Goal: Complete application form

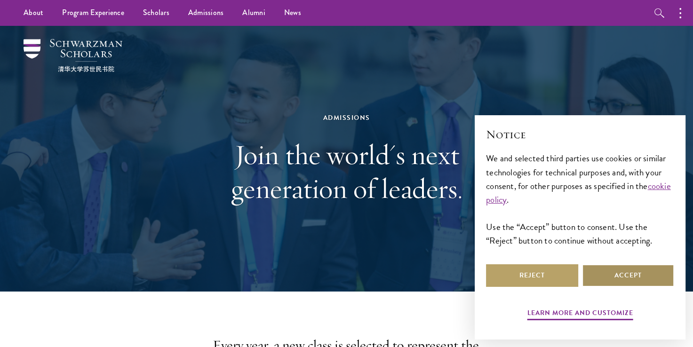
click at [637, 272] on button "Accept" at bounding box center [628, 275] width 92 height 23
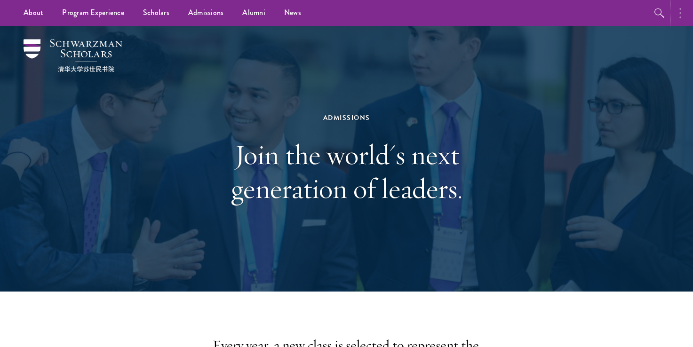
click at [682, 11] on button "button" at bounding box center [682, 13] width 21 height 26
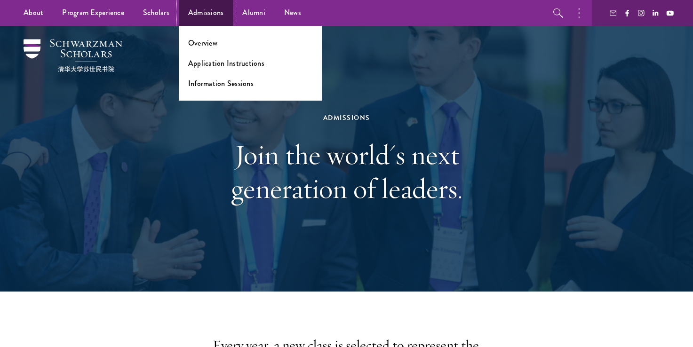
click at [213, 19] on link "Admissions" at bounding box center [206, 13] width 55 height 26
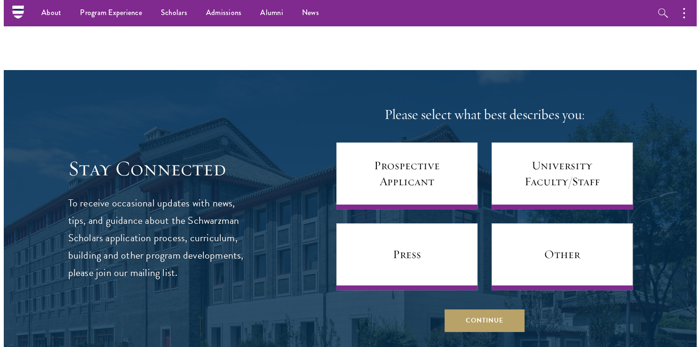
scroll to position [3640, 0]
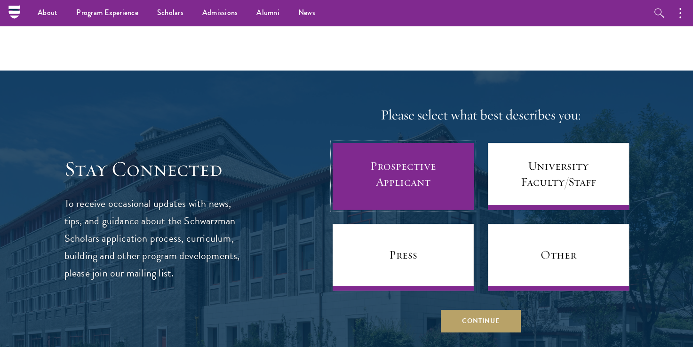
click at [451, 168] on link "Prospective Applicant" at bounding box center [403, 176] width 141 height 67
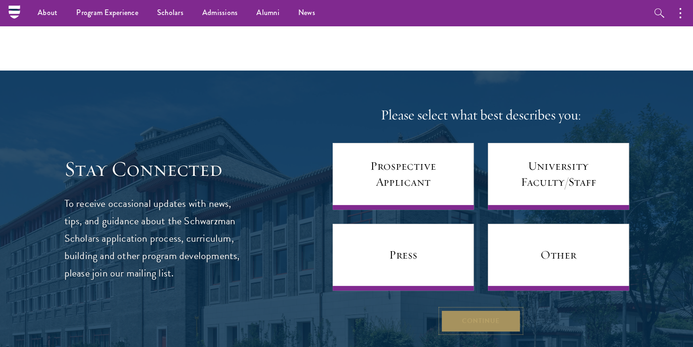
click at [471, 310] on button "Continue" at bounding box center [481, 321] width 80 height 23
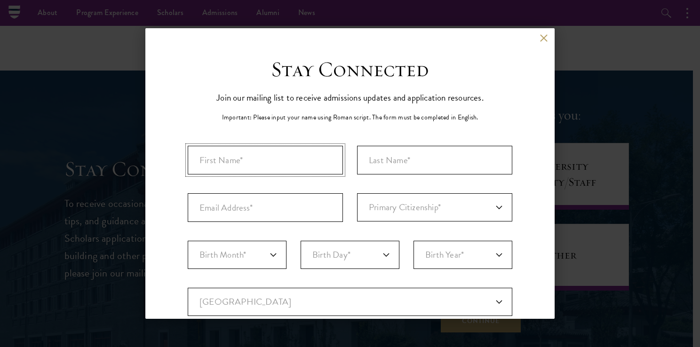
click at [322, 167] on input "First Name*" at bounding box center [265, 160] width 155 height 29
type input "Ronewa"
type input "Nephiphidi"
type input "nephiphidi.ronewa@gmail.com"
select select "01"
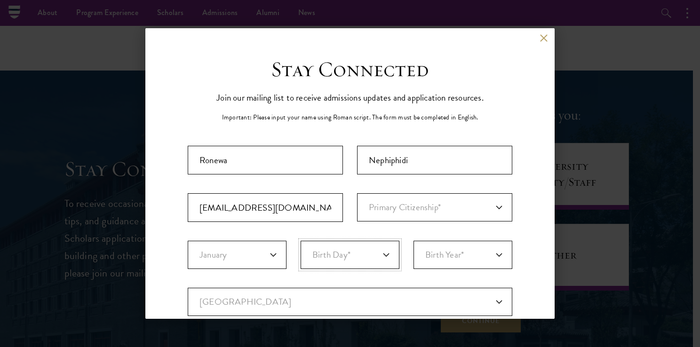
select select "13"
select select "2001"
select select "SF"
type input "PHIPHIDI"
select select
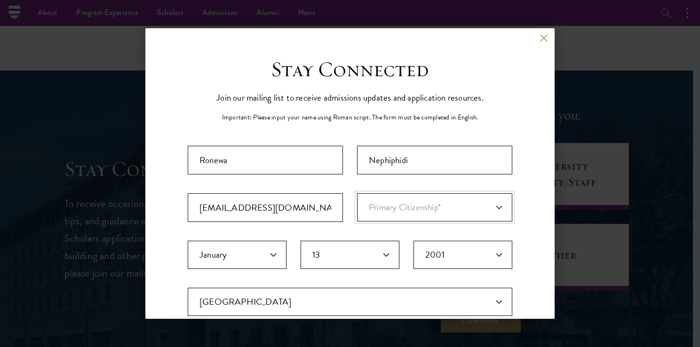
click at [379, 201] on select "Primary Citizenship* Afghanistan Aland Islands Albania Algeria Andorra Angola A…" at bounding box center [434, 207] width 155 height 28
select select "SF"
click at [357, 193] on select "Primary Citizenship* Afghanistan Aland Islands Albania Algeria Andorra Angola A…" at bounding box center [434, 207] width 155 height 28
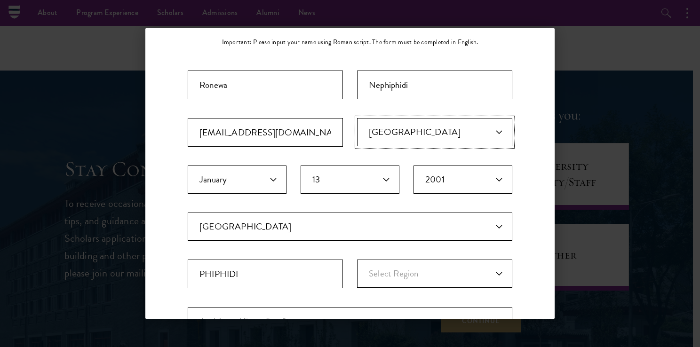
scroll to position [79, 0]
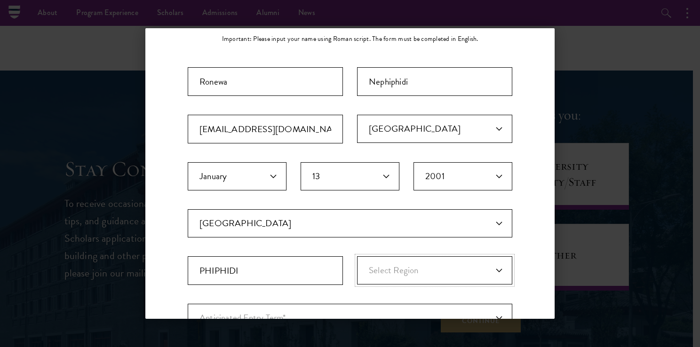
click at [376, 268] on select "Select Region Eastern Cape Free Gauteng KwaZulu-Natal Limpopo Mpumalanga North …" at bounding box center [434, 270] width 155 height 28
select select "Limpopo"
click at [357, 256] on select "Select Region Eastern Cape Free Gauteng KwaZulu-Natal Limpopo Mpumalanga North …" at bounding box center [434, 270] width 155 height 28
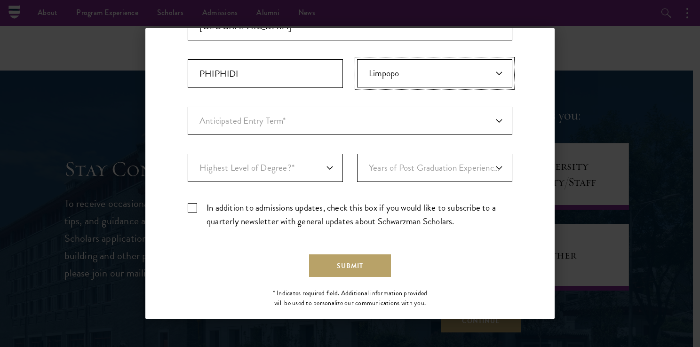
scroll to position [276, 0]
click at [334, 120] on select "Anticipated Entry Term* August 2026 (Application opens April 2025) Just Explori…" at bounding box center [350, 120] width 325 height 28
select select "e64b8ab3-eabb-4867-96d5-7e6b4840665f"
click at [188, 106] on select "Anticipated Entry Term* August 2026 (Application opens April 2025) Just Explori…" at bounding box center [350, 120] width 325 height 28
click at [291, 161] on select "Highest Level of Degree?* PHD Bachelor's Master's Current Undergraduate Student" at bounding box center [265, 167] width 155 height 28
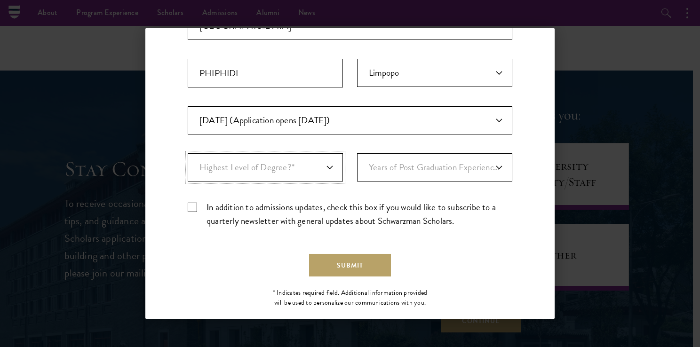
select select "baef124f-e103-44b1-8ca6-5d0669438e44"
click at [188, 153] on select "Highest Level of Degree?* PHD Bachelor's Master's Current Undergraduate Student" at bounding box center [265, 167] width 155 height 28
click at [384, 164] on select "Years of Post Graduation Experience?* 1 2 3 4 5 6 7 8 9 10" at bounding box center [434, 167] width 155 height 28
select select "1"
click at [357, 153] on select "Years of Post Graduation Experience?* 1 2 3 4 5 6 7 8 9 10" at bounding box center [434, 167] width 155 height 28
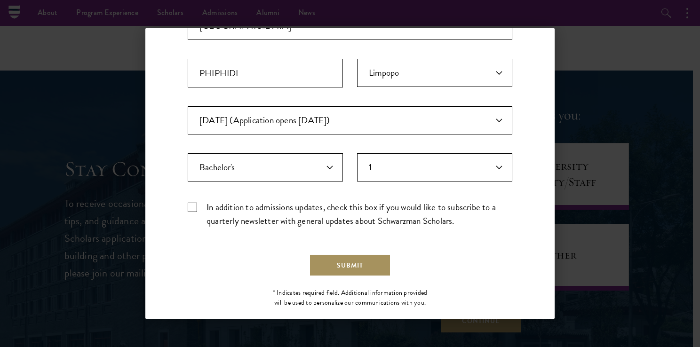
click at [340, 262] on button "Submit" at bounding box center [350, 265] width 82 height 23
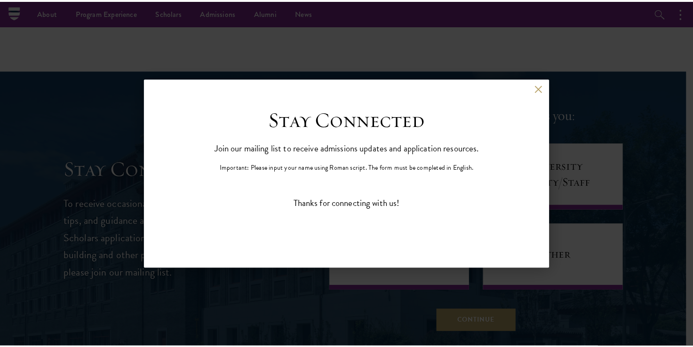
scroll to position [0, 0]
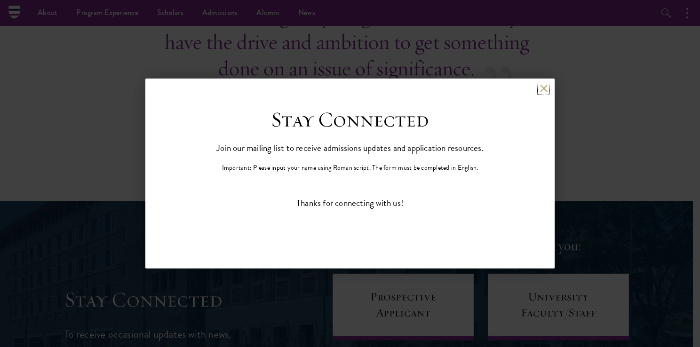
click at [543, 85] on button at bounding box center [544, 88] width 8 height 8
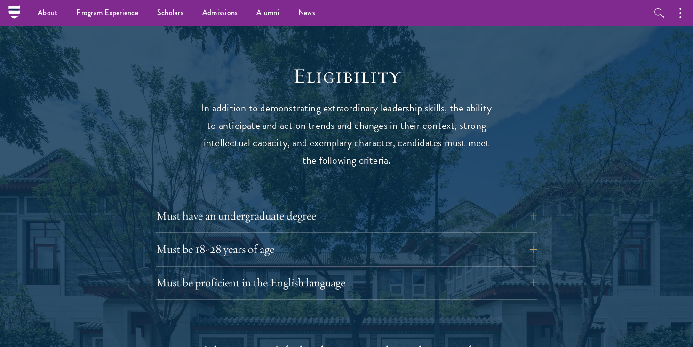
scroll to position [1091, 0]
